Goal: Information Seeking & Learning: Learn about a topic

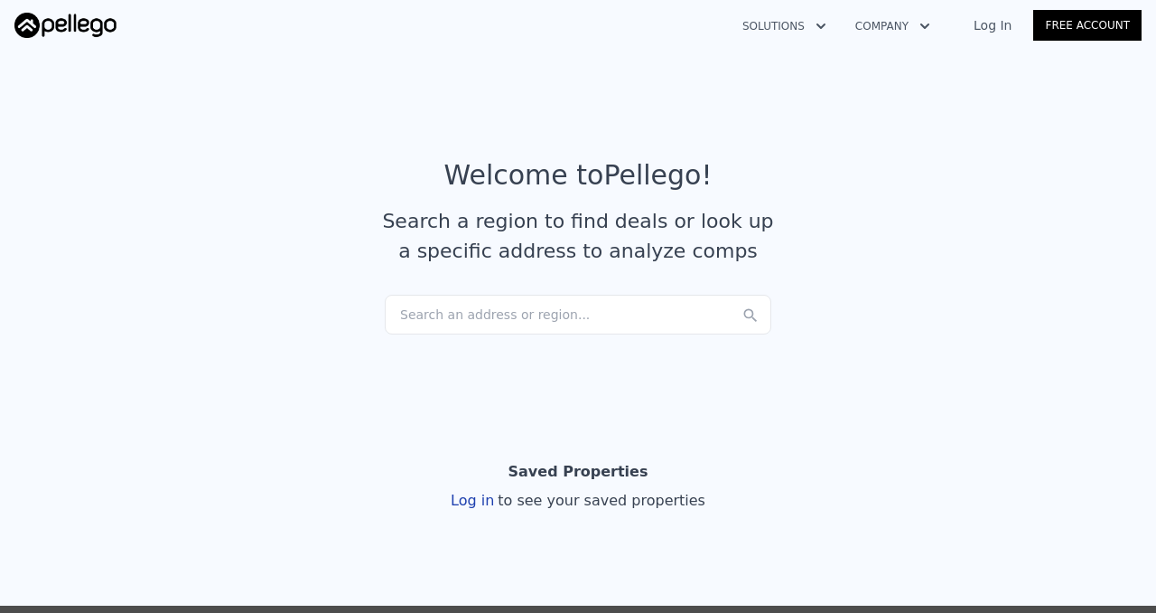
click at [986, 28] on link "Log In" at bounding box center [992, 25] width 81 height 18
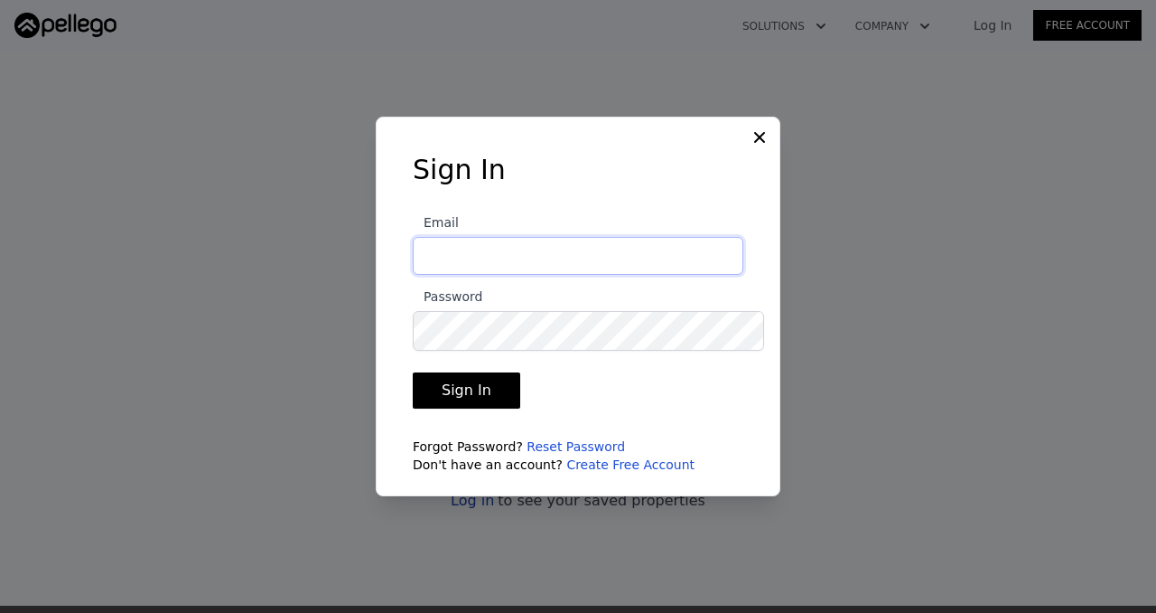
type input "[EMAIL_ADDRESS][DOMAIN_NAME]"
click at [466, 380] on button "Sign In" at bounding box center [467, 390] width 108 height 36
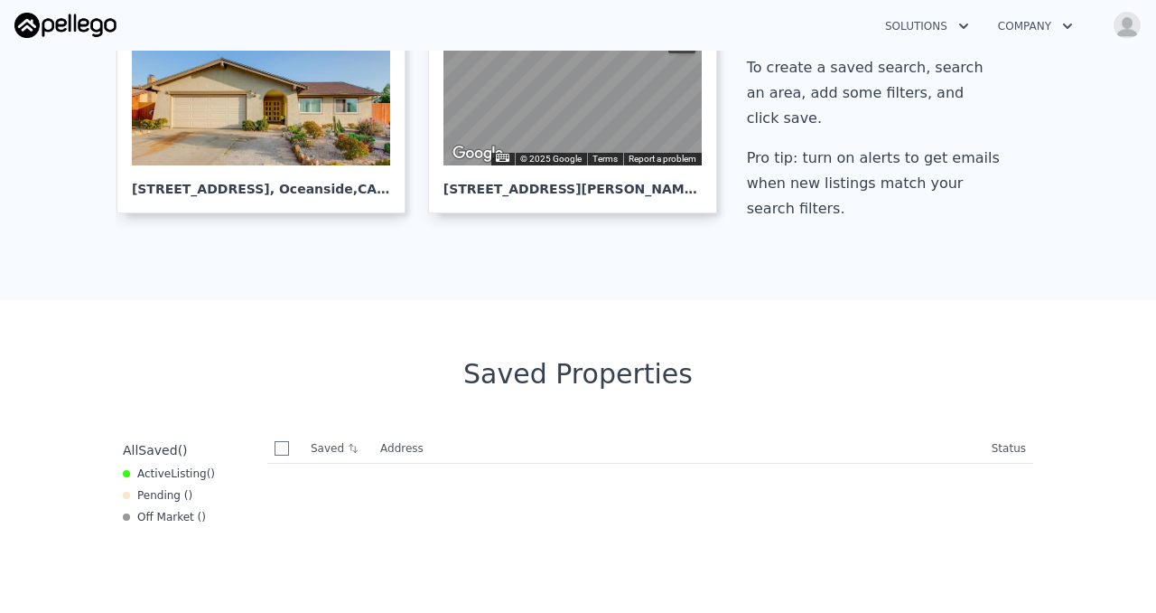
scroll to position [407, 0]
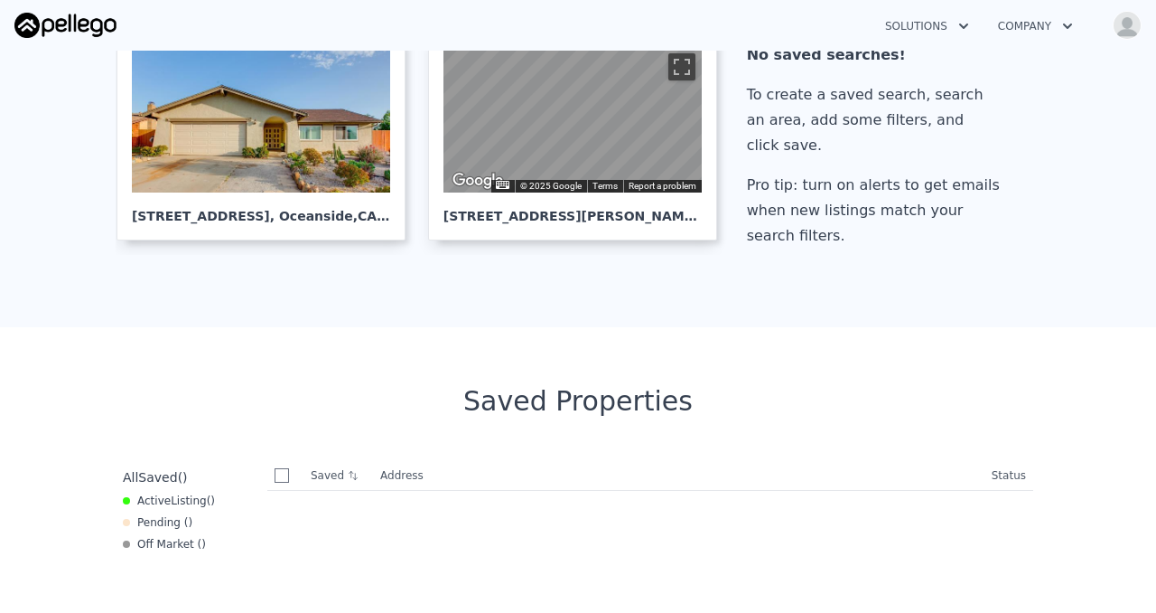
click at [832, 137] on div "To create a saved search, search an area, add some filters, and click save." at bounding box center [877, 120] width 260 height 76
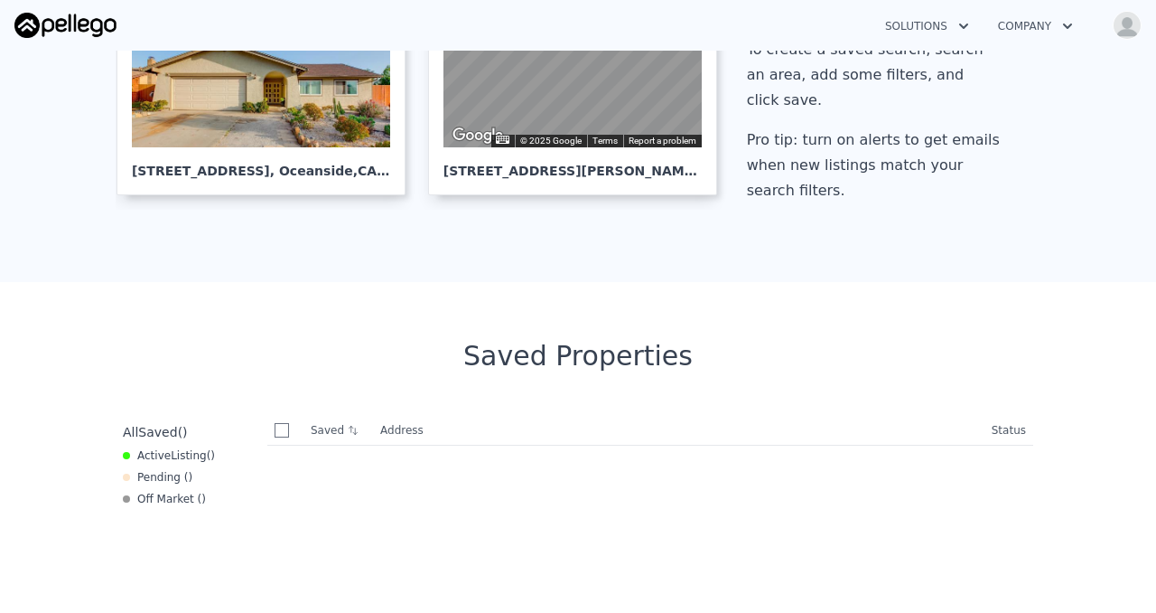
scroll to position [0, 0]
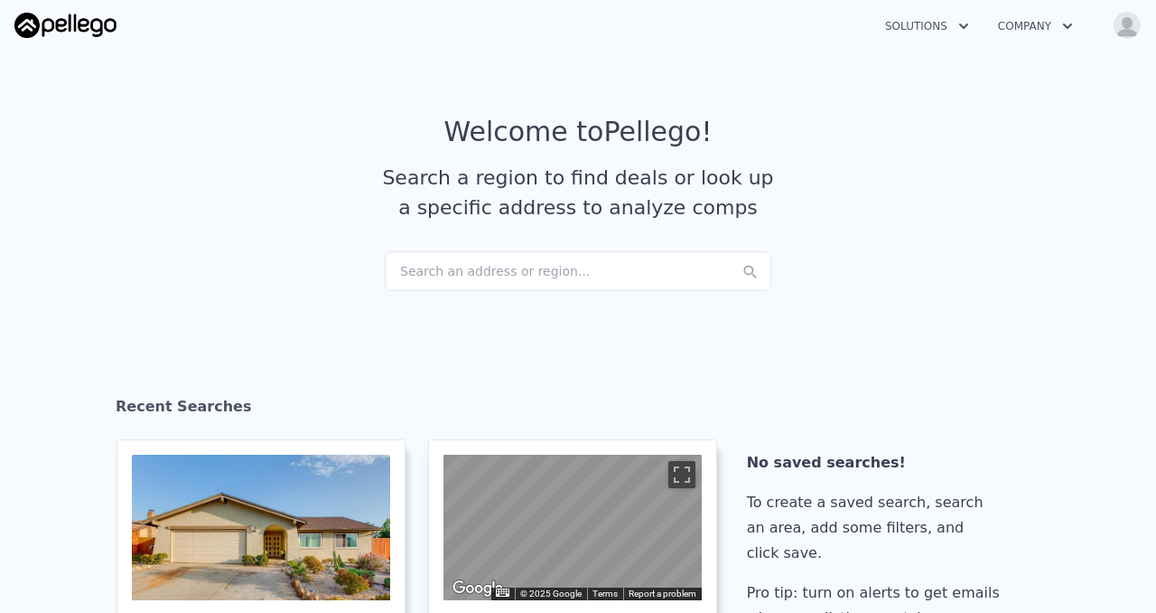
click at [955, 29] on icon "button" at bounding box center [964, 26] width 18 height 22
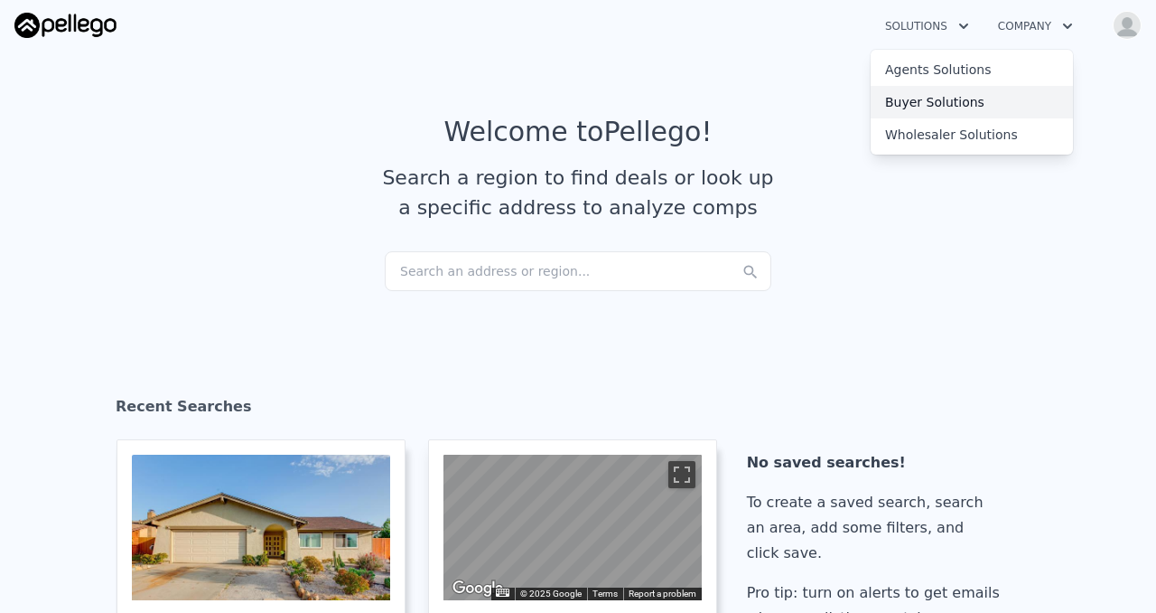
click at [946, 112] on link "Buyer Solutions" at bounding box center [972, 102] width 202 height 33
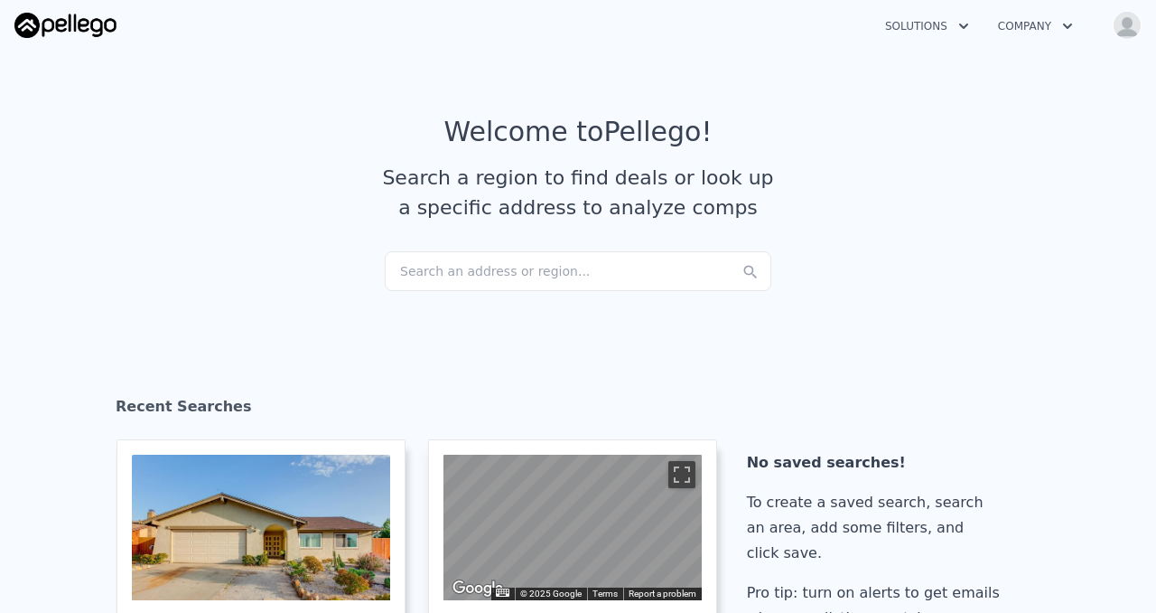
click at [454, 283] on div "Search an address or region..." at bounding box center [578, 271] width 387 height 40
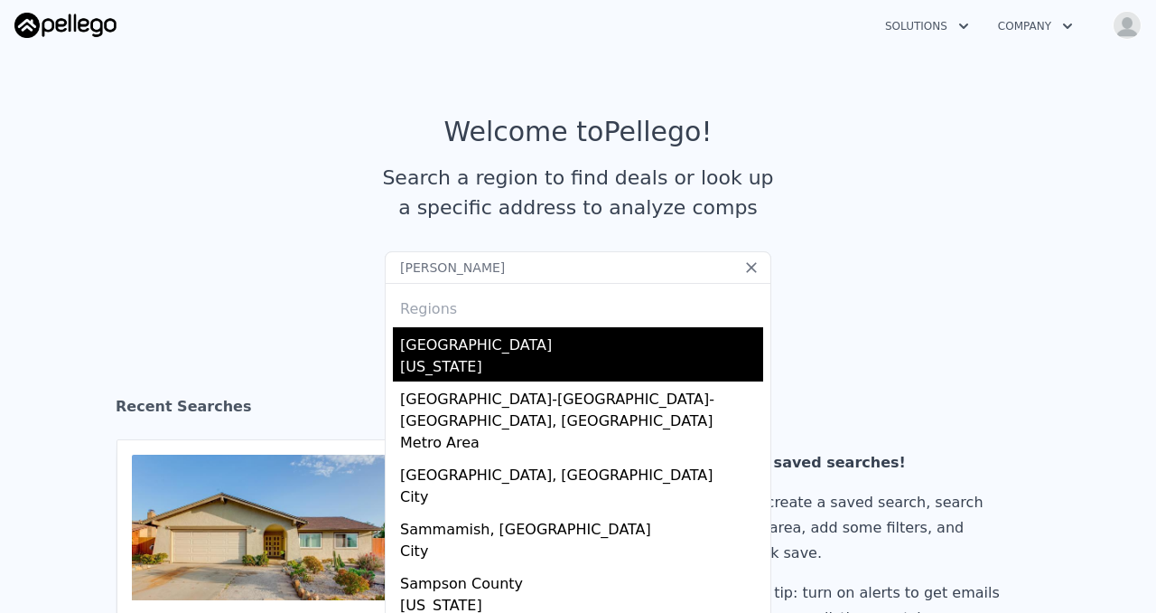
type input "[PERSON_NAME]"
click at [454, 375] on div "[US_STATE]" at bounding box center [581, 368] width 363 height 25
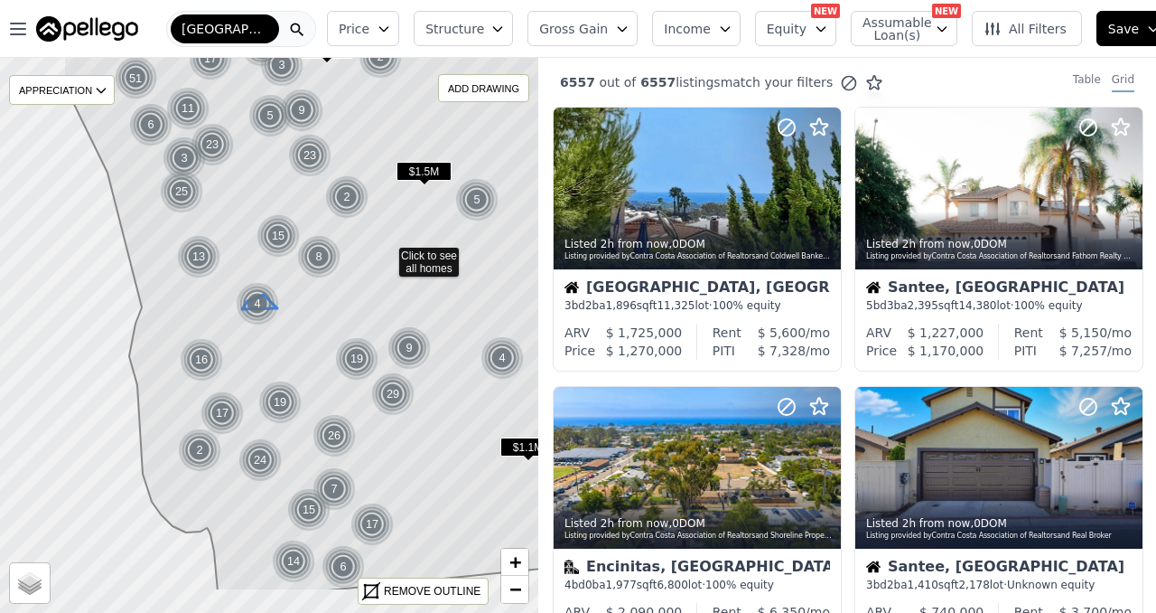
drag, startPoint x: 120, startPoint y: 367, endPoint x: 245, endPoint y: 468, distance: 160.6
click at [240, 292] on img at bounding box center [258, 303] width 44 height 43
